Goal: Transaction & Acquisition: Subscribe to service/newsletter

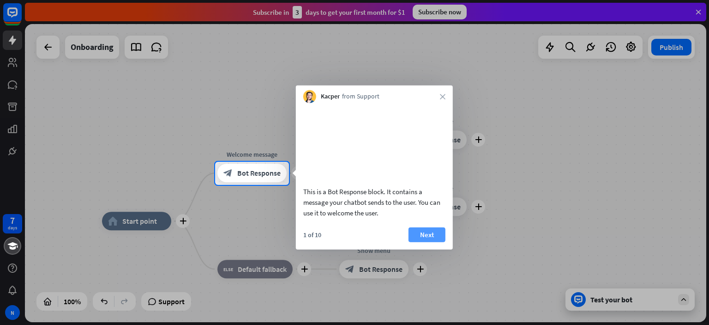
click at [434, 242] on button "Next" at bounding box center [427, 234] width 37 height 15
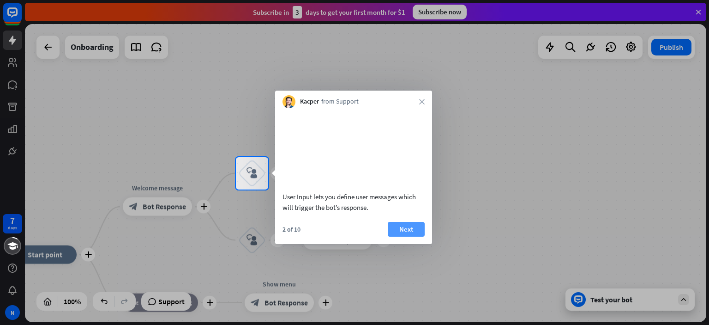
click at [415, 236] on button "Next" at bounding box center [406, 229] width 37 height 15
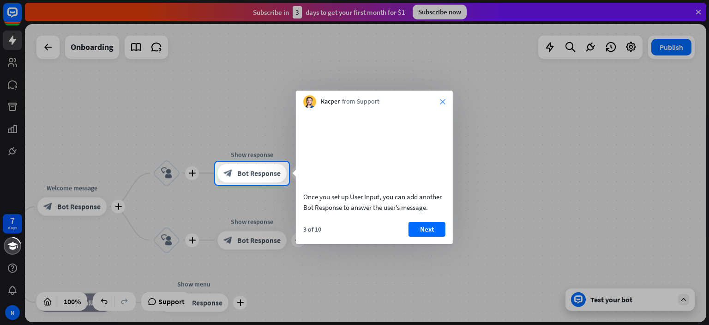
click at [441, 102] on icon "close" at bounding box center [443, 102] width 6 height 6
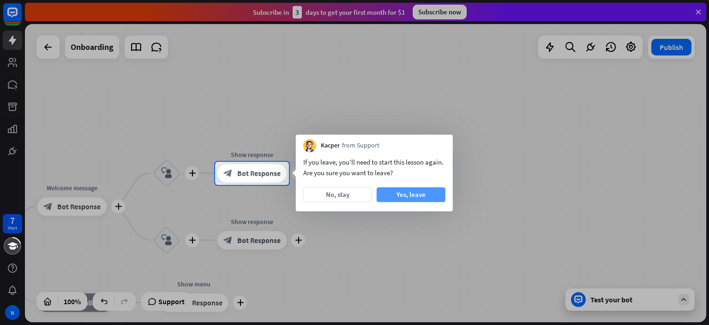
click at [415, 196] on button "Yes, leave" at bounding box center [411, 194] width 69 height 15
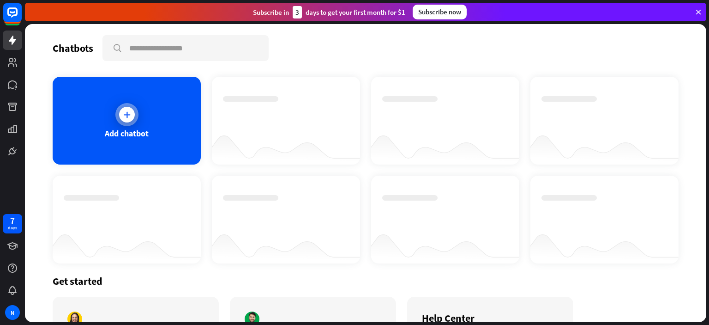
click at [127, 113] on icon at bounding box center [126, 114] width 9 height 9
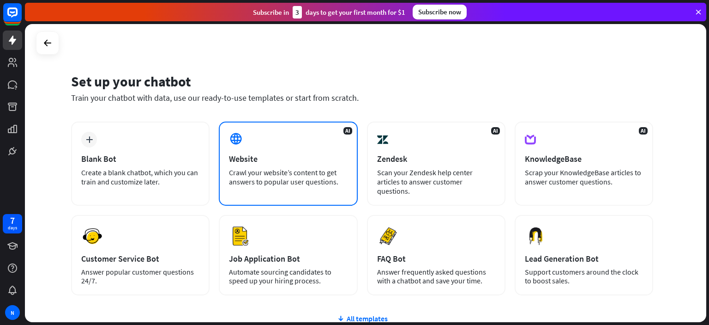
click at [298, 153] on div "Website" at bounding box center [288, 158] width 118 height 11
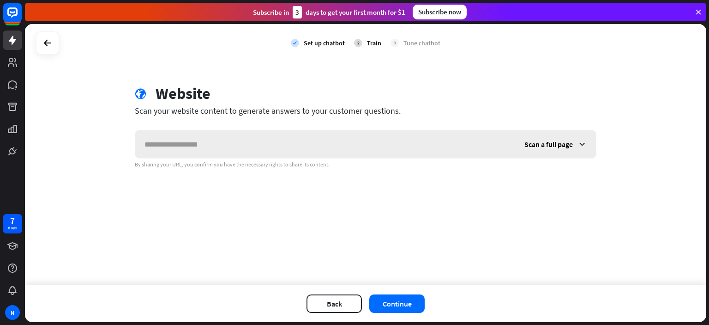
click at [293, 149] on input "text" at bounding box center [325, 144] width 380 height 28
click at [562, 144] on span "Scan a full page" at bounding box center [549, 143] width 48 height 9
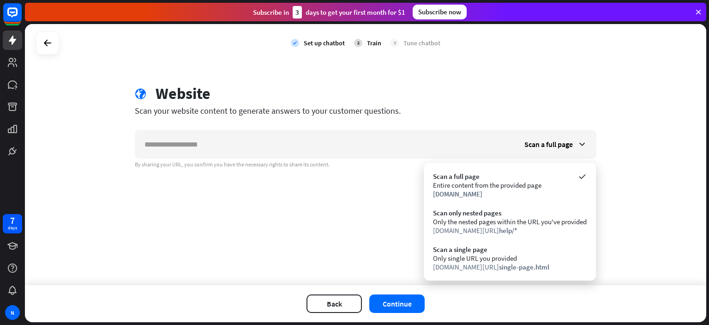
click at [630, 137] on div "check Set up chatbot 2 Train 3 Tune chatbot globe Website Scan your website con…" at bounding box center [366, 154] width 682 height 261
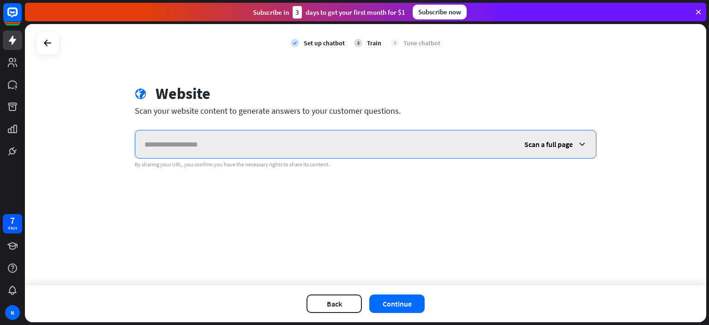
click at [277, 141] on input "text" at bounding box center [325, 144] width 380 height 28
click at [263, 151] on input "text" at bounding box center [325, 144] width 380 height 28
paste input "**********"
type input "**********"
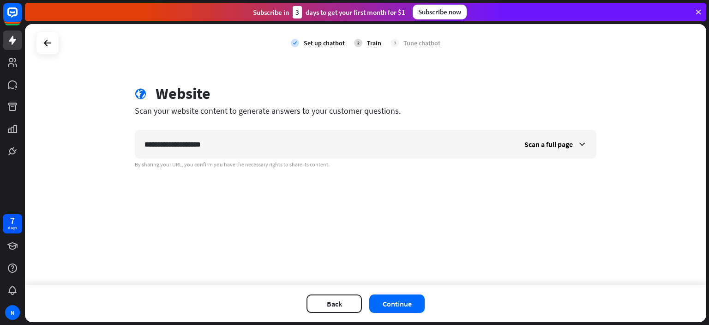
click at [496, 253] on div "**********" at bounding box center [366, 154] width 682 height 261
click at [397, 304] on button "Continue" at bounding box center [396, 303] width 55 height 18
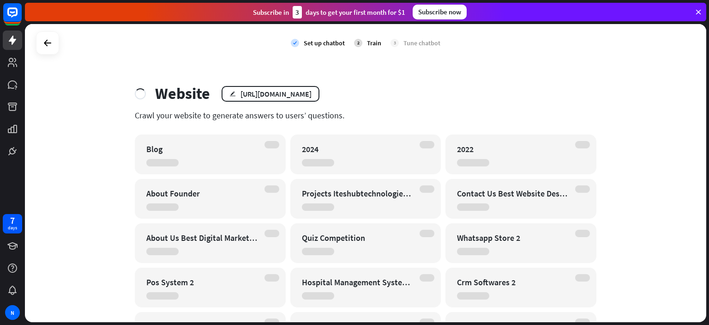
click at [700, 12] on icon at bounding box center [699, 12] width 8 height 8
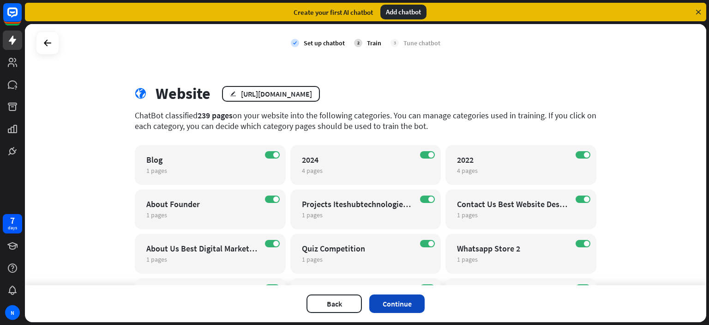
click at [393, 299] on button "Continue" at bounding box center [396, 303] width 55 height 18
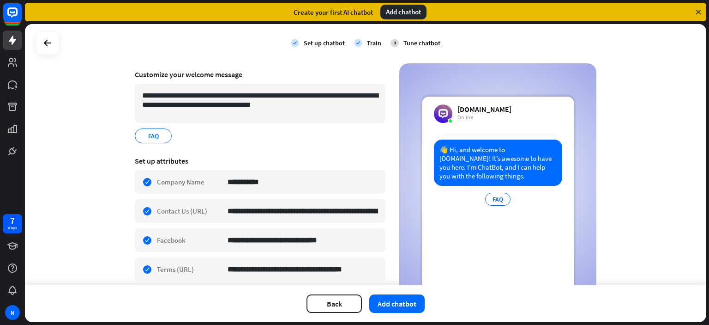
scroll to position [152, 0]
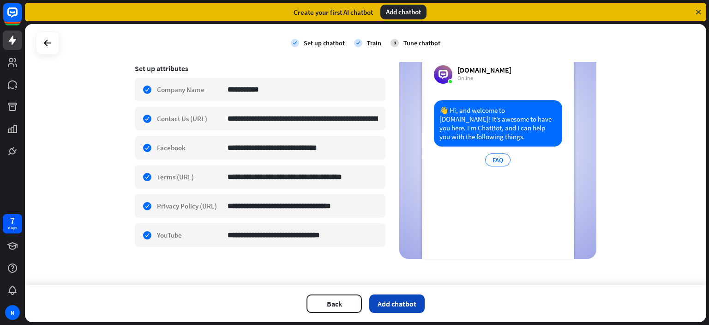
click at [406, 305] on button "Add chatbot" at bounding box center [396, 303] width 55 height 18
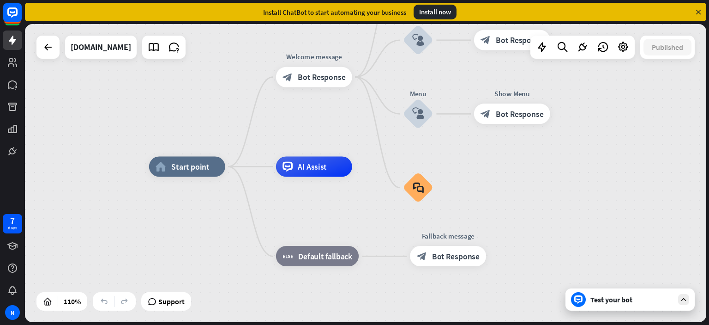
click at [608, 302] on div "Test your bot" at bounding box center [632, 299] width 83 height 9
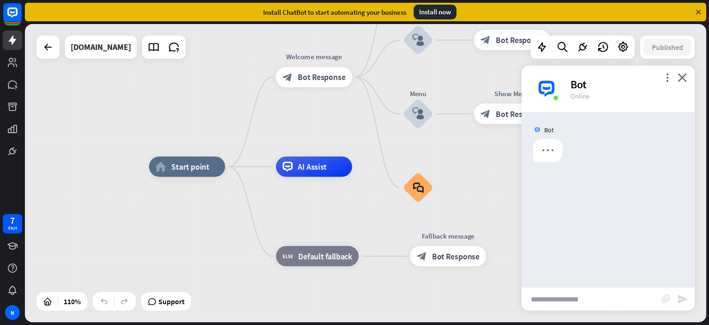
click at [562, 297] on input "text" at bounding box center [592, 298] width 140 height 23
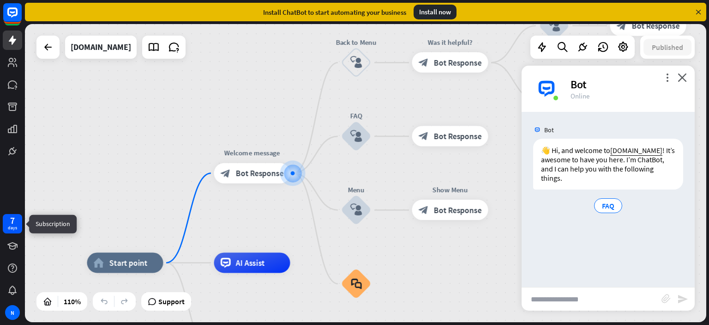
click at [12, 224] on div "7" at bounding box center [12, 220] width 5 height 8
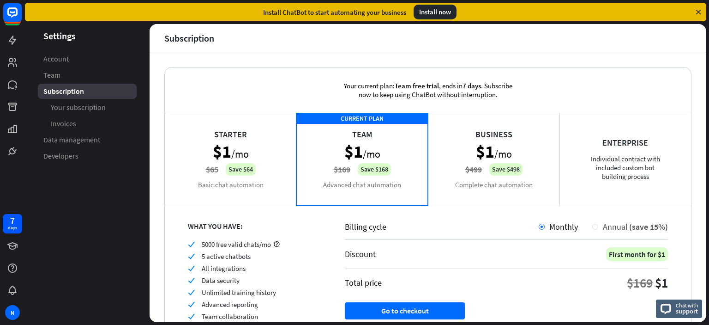
click at [593, 224] on div at bounding box center [596, 227] width 6 height 6
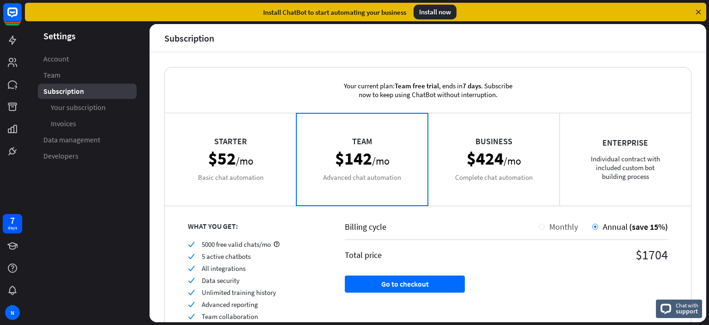
click at [539, 227] on div at bounding box center [542, 227] width 6 height 6
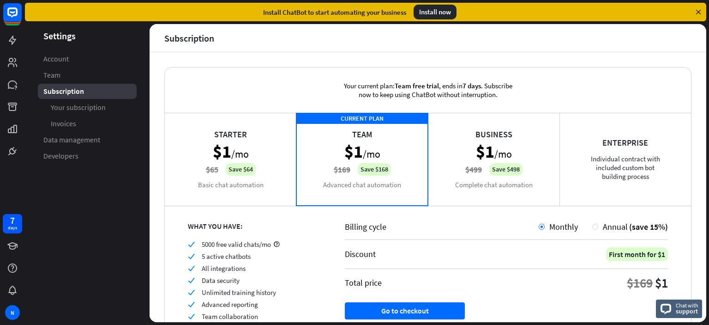
click at [275, 64] on div "Your current plan: Team free trial , ends [DATE] . Subscribe now to keep using …" at bounding box center [428, 187] width 557 height 270
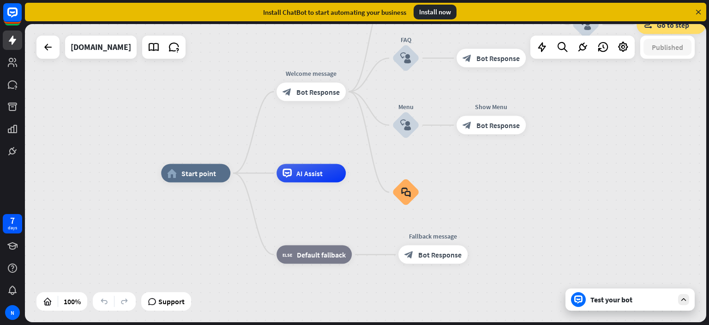
click at [699, 9] on icon at bounding box center [699, 12] width 8 height 8
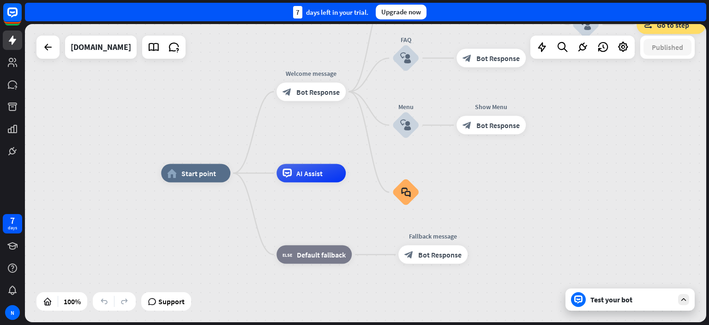
click at [626, 298] on div "Test your bot" at bounding box center [632, 299] width 83 height 9
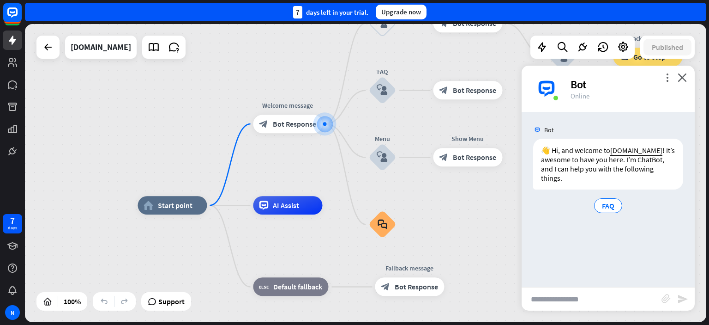
click at [579, 298] on input "text" at bounding box center [592, 298] width 140 height 23
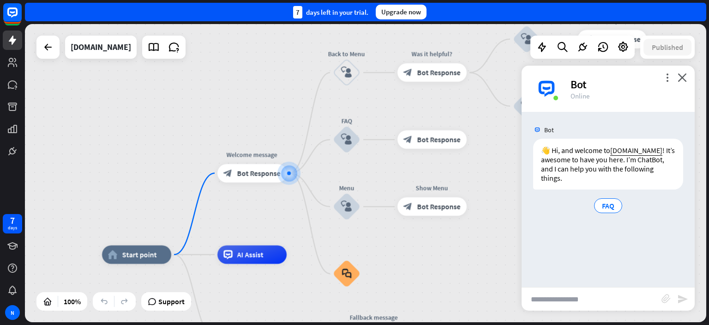
click at [569, 301] on input "text" at bounding box center [592, 298] width 140 height 23
type input "***"
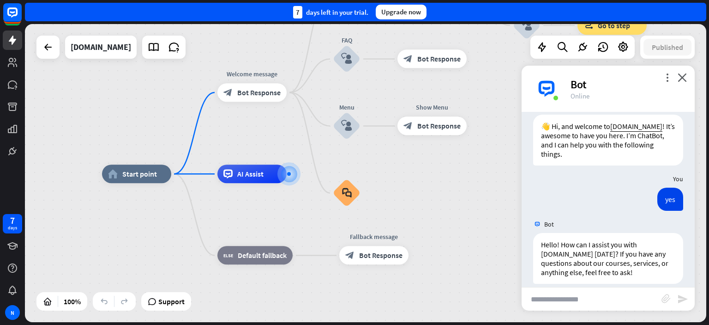
scroll to position [35, 0]
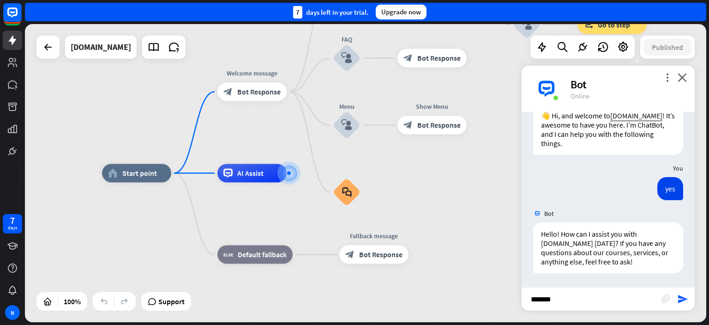
type input "********"
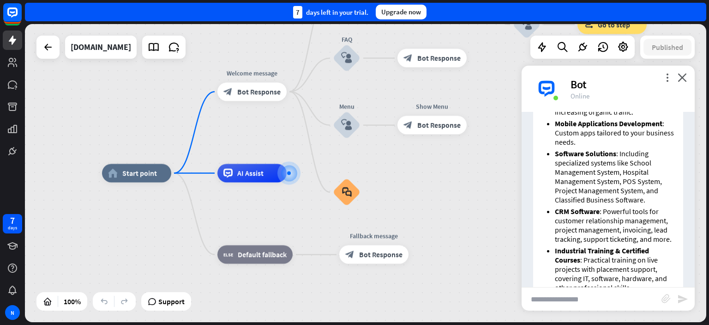
scroll to position [496, 0]
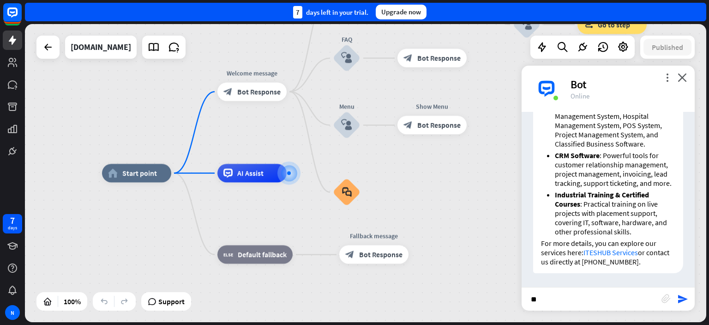
type input "*"
type input "**********"
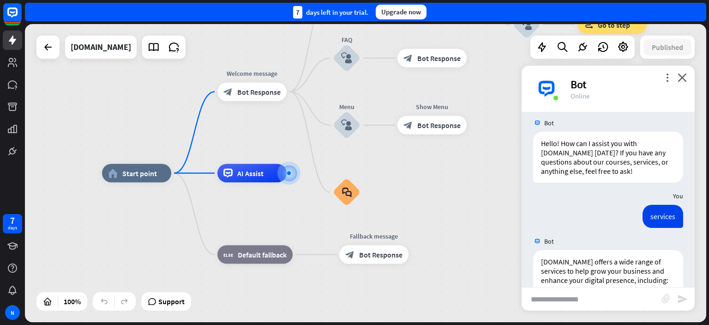
scroll to position [0, 0]
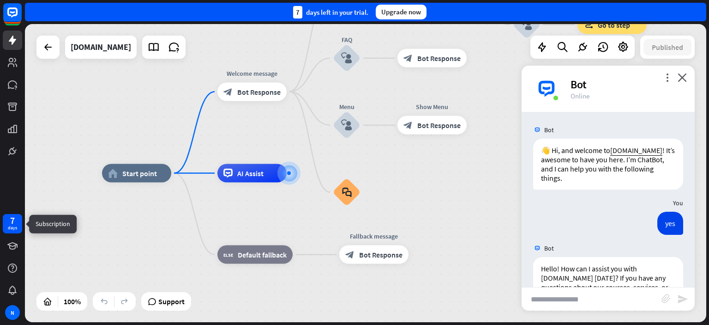
click at [12, 227] on div "days" at bounding box center [12, 227] width 9 height 6
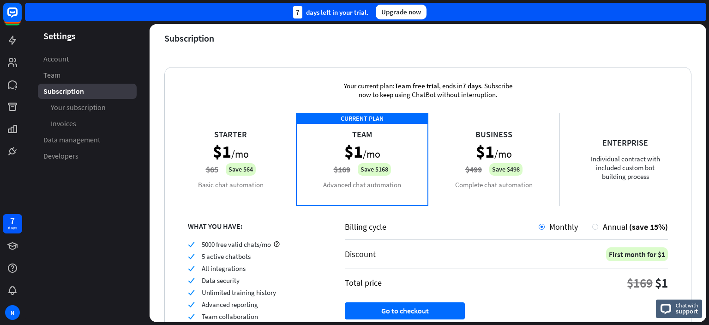
click at [237, 163] on div "Starter $1 /mo $65 Save $64 Basic chat automation" at bounding box center [231, 159] width 132 height 92
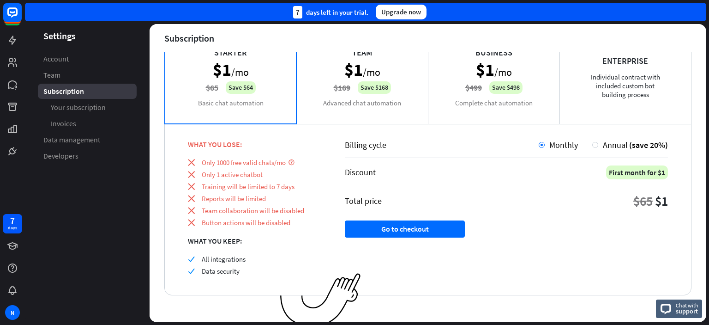
scroll to position [87, 0]
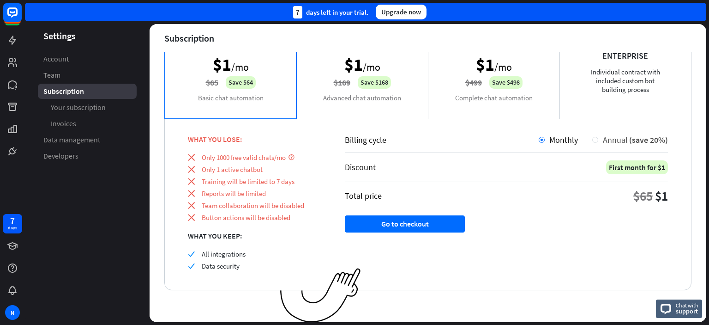
click at [599, 139] on div "Annual (save 20%)" at bounding box center [634, 139] width 70 height 11
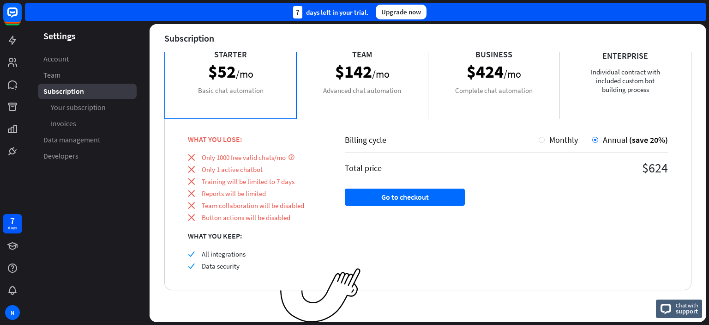
click at [500, 67] on div "Business $424 /mo Complete chat automation" at bounding box center [494, 72] width 132 height 92
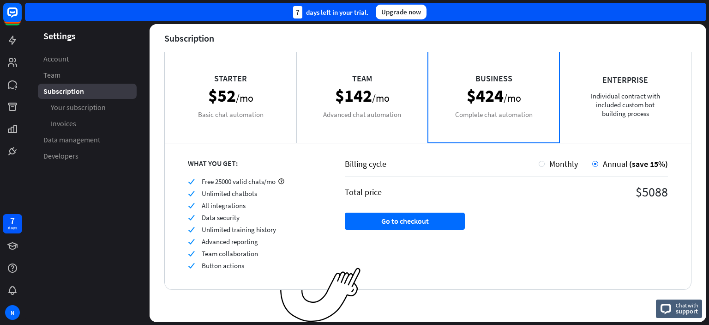
click at [405, 121] on div "Team $142 /mo Advanced chat automation" at bounding box center [362, 96] width 132 height 92
